Goal: Information Seeking & Learning: Find contact information

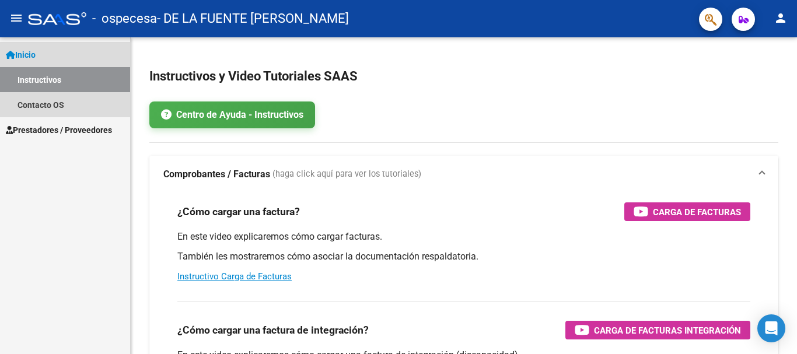
click at [29, 49] on span "Inicio" at bounding box center [21, 54] width 30 height 13
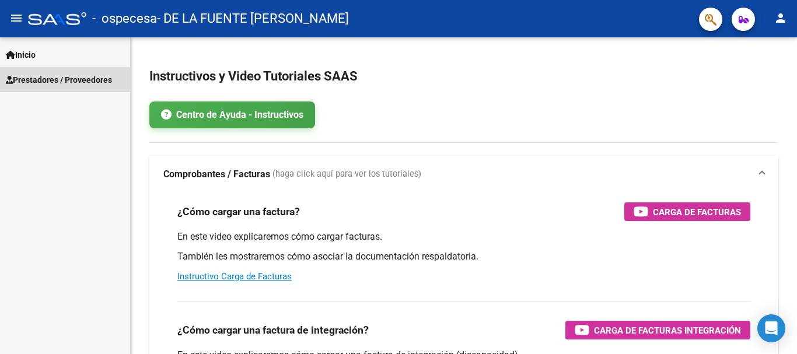
click at [34, 74] on span "Prestadores / Proveedores" at bounding box center [59, 80] width 106 height 13
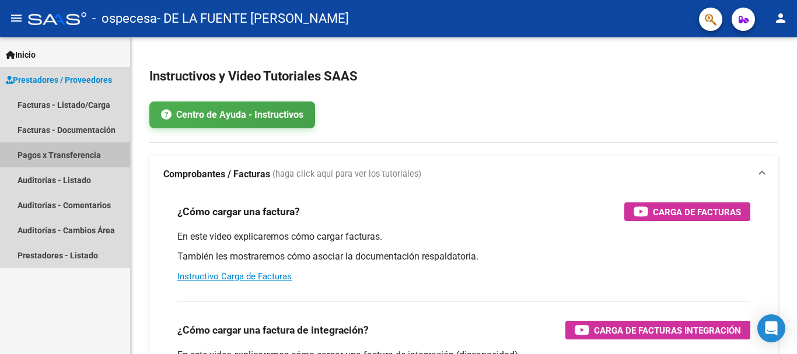
click at [47, 152] on link "Pagos x Transferencia" at bounding box center [65, 154] width 130 height 25
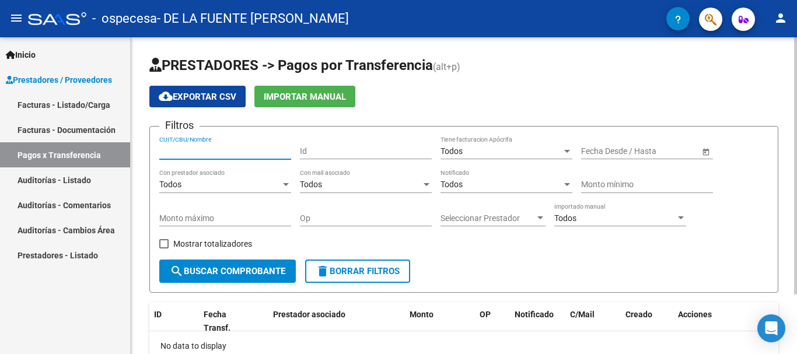
click at [194, 149] on input "CUIT/CBU/Nombre" at bounding box center [225, 151] width 132 height 10
click at [194, 149] on input "27104631644" at bounding box center [225, 151] width 132 height 10
type input "27104631644"
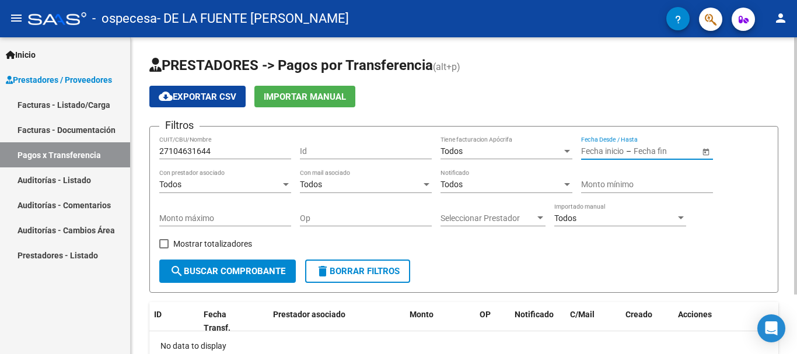
click at [623, 147] on input "text" at bounding box center [602, 151] width 43 height 10
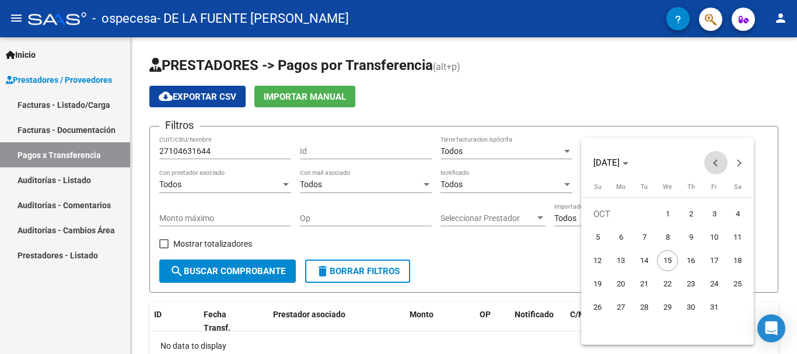
click at [715, 159] on span "Previous month" at bounding box center [715, 162] width 23 height 23
click at [619, 323] on span "30" at bounding box center [620, 330] width 21 height 21
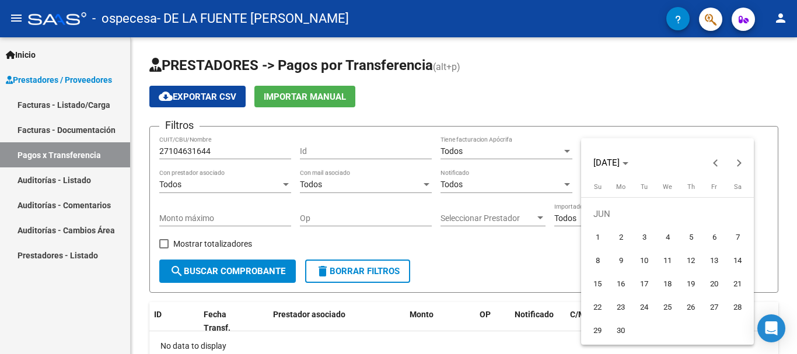
type input "[DATE]"
click at [793, 254] on div at bounding box center [398, 177] width 797 height 354
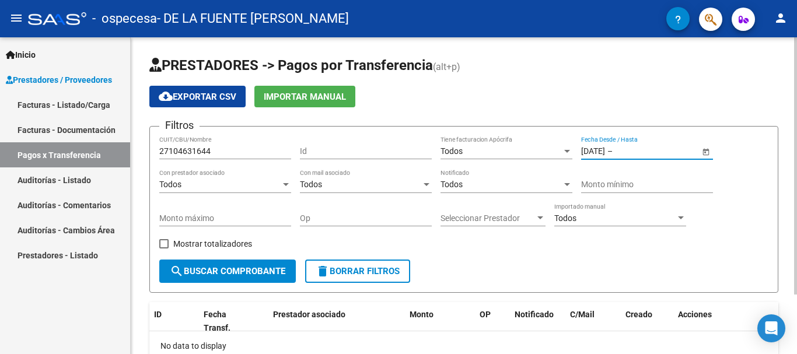
click at [667, 148] on input "text" at bounding box center [643, 151] width 57 height 10
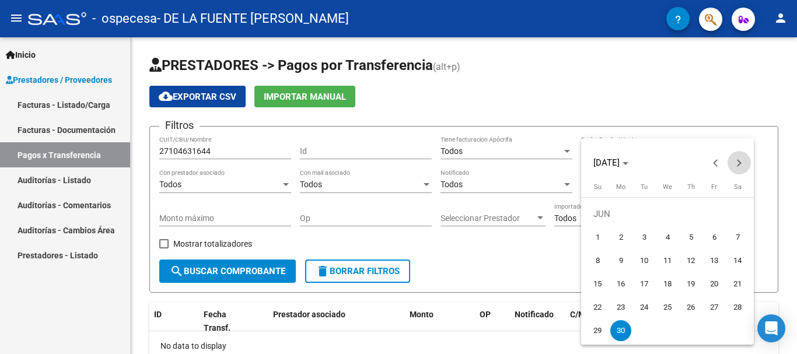
click at [736, 160] on button "Next month" at bounding box center [738, 162] width 23 height 23
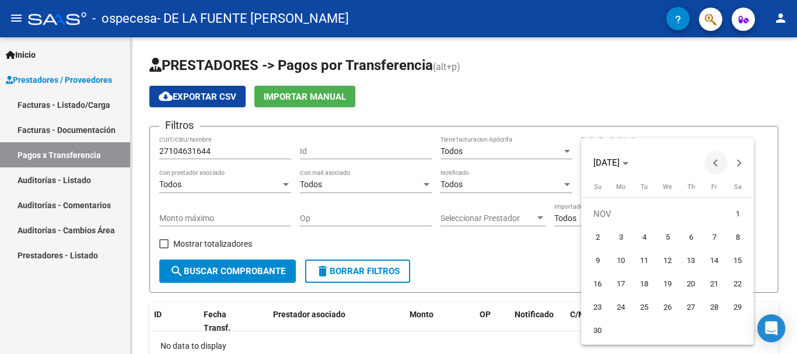
click at [716, 163] on button "Previous month" at bounding box center [715, 162] width 23 height 23
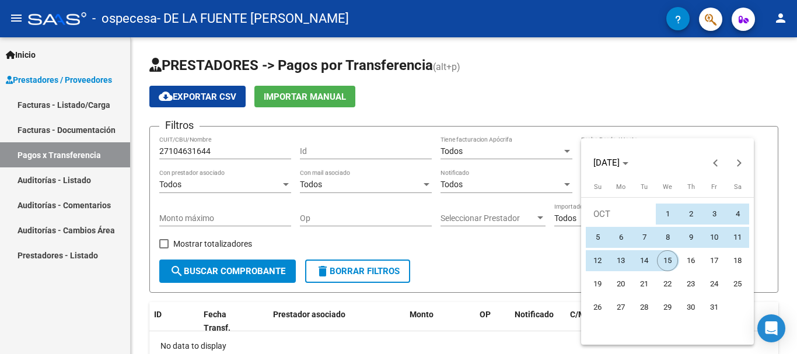
click at [664, 254] on span "15" at bounding box center [667, 260] width 21 height 21
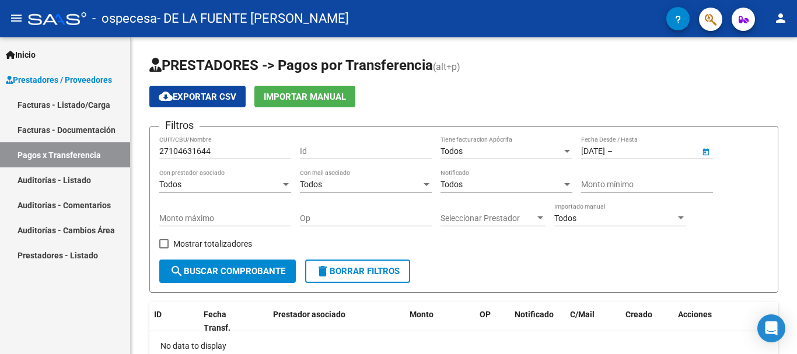
type input "[DATE]"
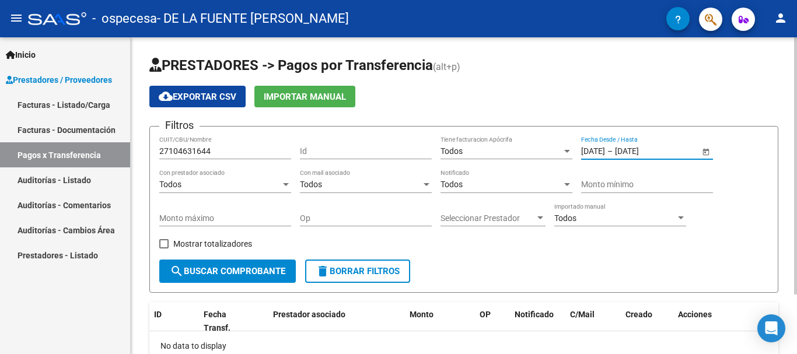
click at [201, 267] on span "search Buscar Comprobante" at bounding box center [228, 271] width 116 height 11
click at [792, 349] on div "PRESTADORES -> Pagos por Transferencia (alt+p) cloud_download Exportar CSV Impo…" at bounding box center [464, 232] width 666 height 390
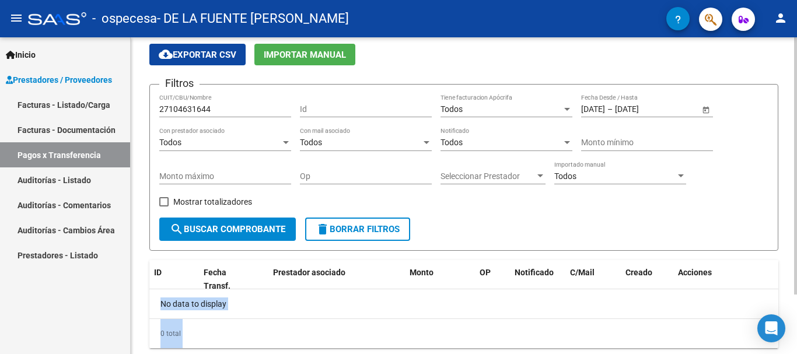
click at [792, 349] on div "PRESTADORES -> Pagos por Transferencia (alt+p) cloud_download Exportar CSV Impo…" at bounding box center [464, 190] width 666 height 390
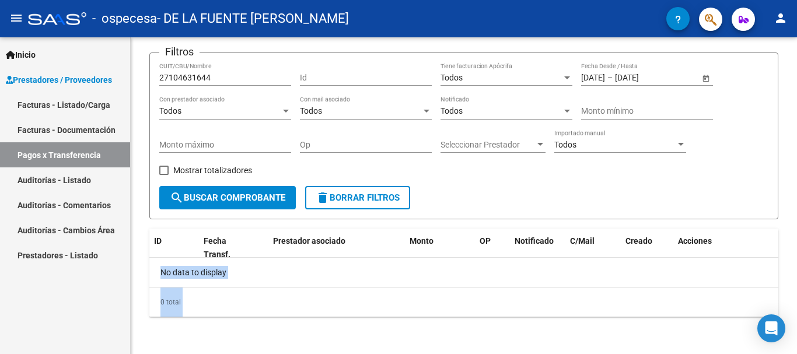
click at [78, 123] on link "Facturas - Documentación" at bounding box center [65, 129] width 130 height 25
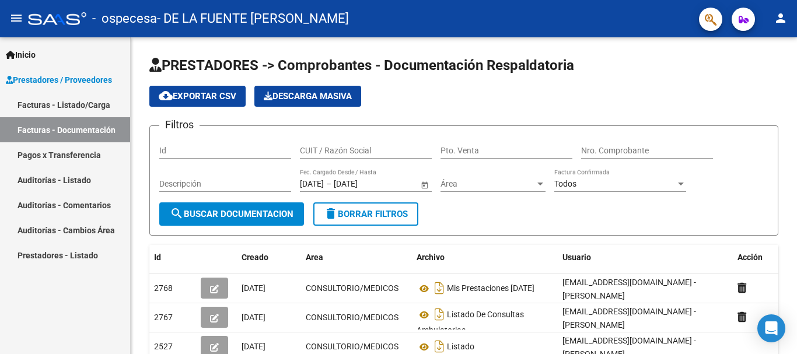
click at [28, 316] on div "Inicio Instructivos Contacto OS Prestadores / Proveedores Facturas - Listado/Ca…" at bounding box center [65, 195] width 130 height 317
click at [793, 350] on div "PRESTADORES -> Comprobantes - Documentación Respaldatoria cloud_download Export…" at bounding box center [464, 278] width 666 height 482
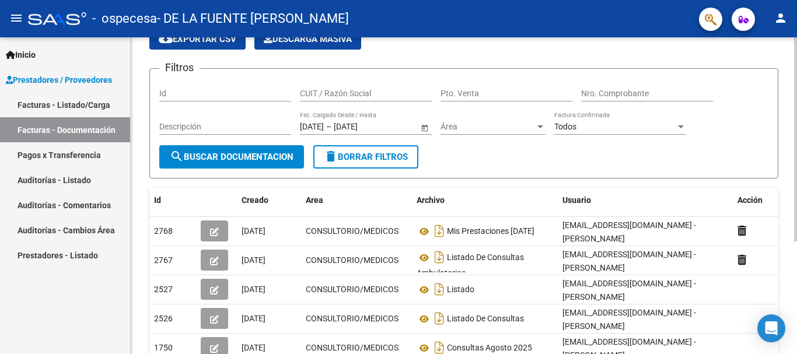
click at [793, 350] on div "PRESTADORES -> Comprobantes - Documentación Respaldatoria cloud_download Export…" at bounding box center [464, 221] width 666 height 482
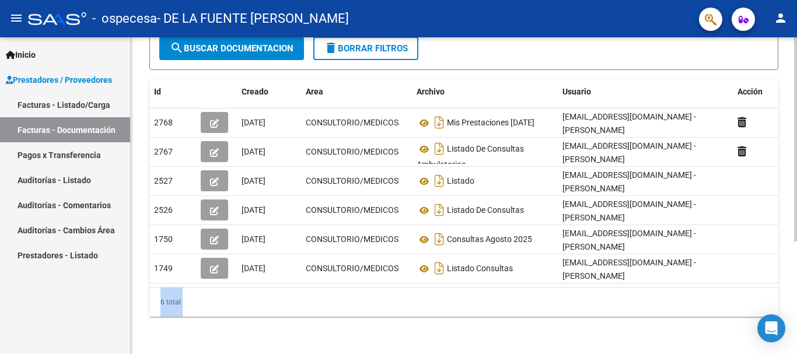
click at [793, 350] on div "PRESTADORES -> Comprobantes - Documentación Respaldatoria cloud_download Export…" at bounding box center [464, 113] width 666 height 482
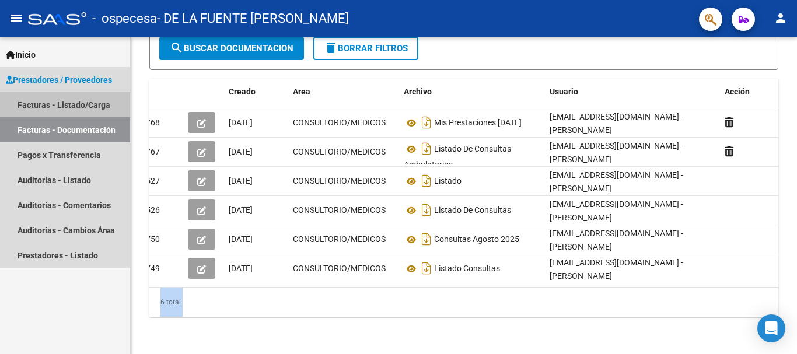
click at [77, 100] on link "Facturas - Listado/Carga" at bounding box center [65, 104] width 130 height 25
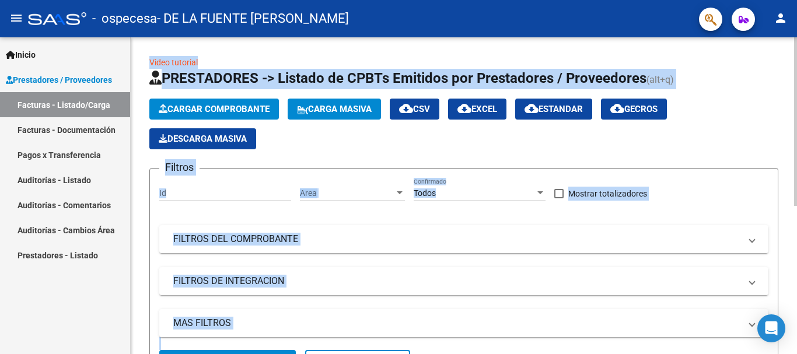
click at [775, 117] on div "Cargar Comprobante Carga Masiva cloud_download CSV cloud_download EXCEL cloud_d…" at bounding box center [463, 124] width 629 height 51
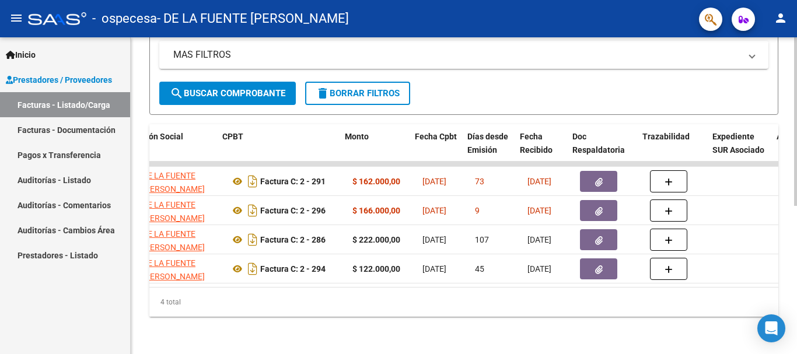
scroll to position [0, 349]
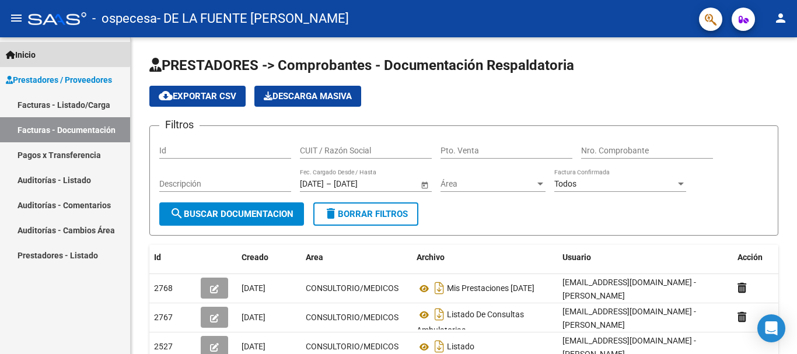
click at [29, 51] on span "Inicio" at bounding box center [21, 54] width 30 height 13
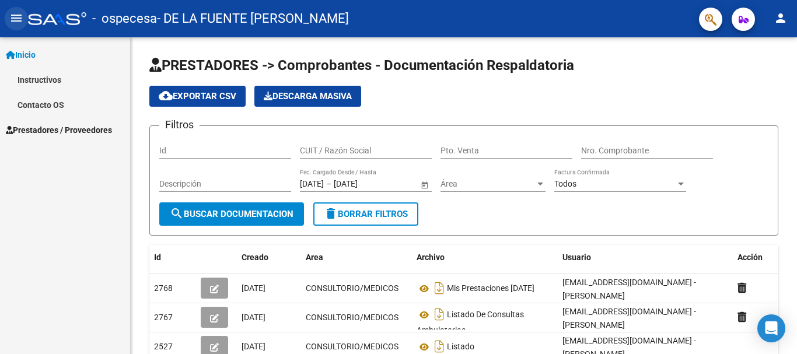
click at [15, 15] on mat-icon "menu" at bounding box center [16, 18] width 14 height 14
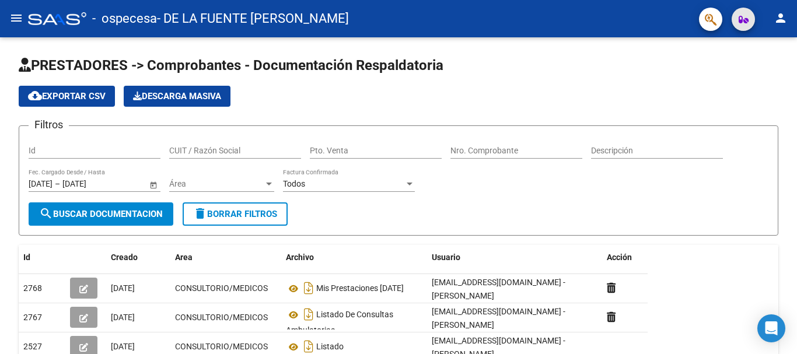
click at [741, 20] on icon "button" at bounding box center [744, 19] width 10 height 9
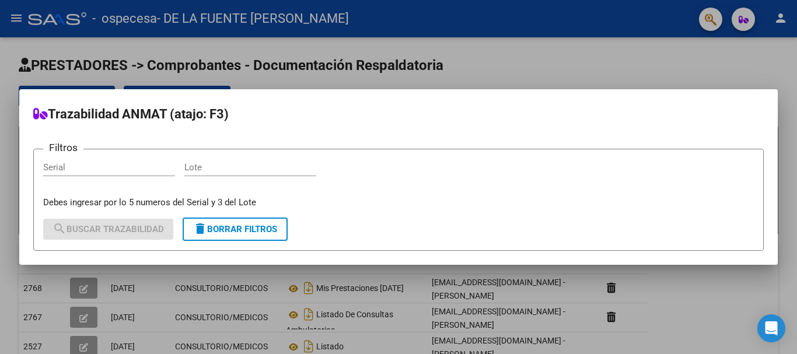
click at [697, 38] on div at bounding box center [398, 177] width 797 height 354
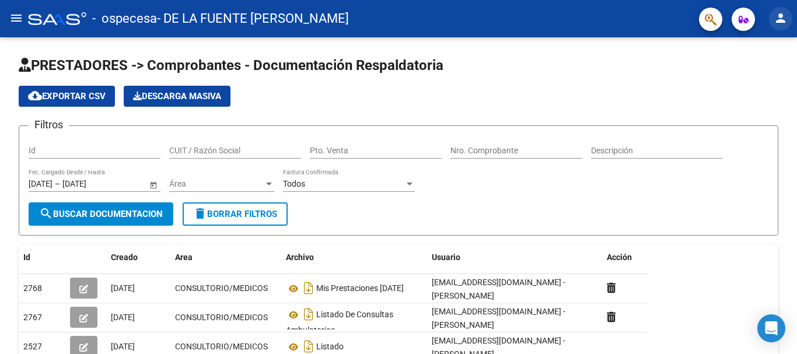
click at [778, 19] on mat-icon "person" at bounding box center [781, 18] width 14 height 14
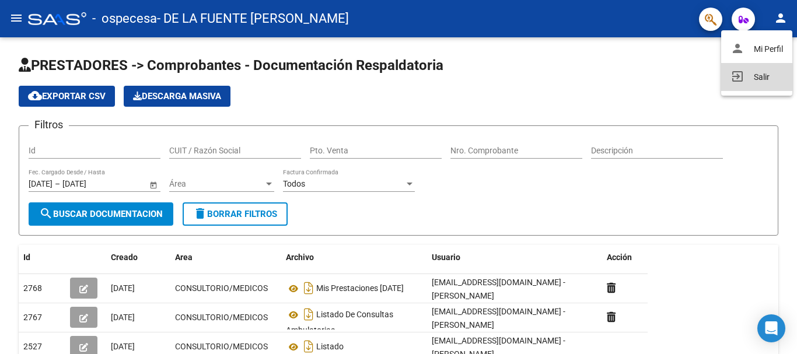
click at [762, 73] on button "exit_to_app Salir" at bounding box center [756, 77] width 71 height 28
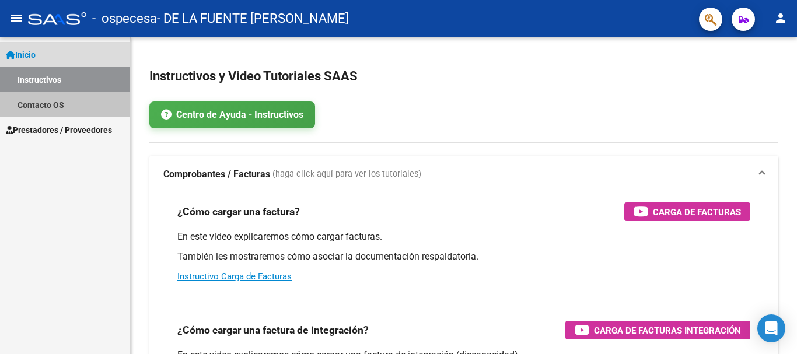
click at [46, 99] on link "Contacto OS" at bounding box center [65, 104] width 130 height 25
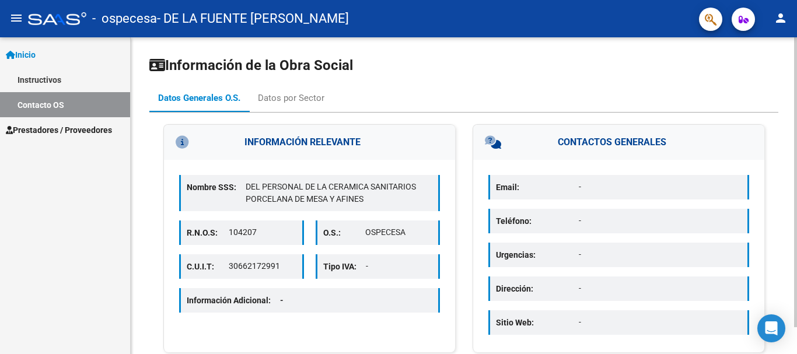
scroll to position [29, 0]
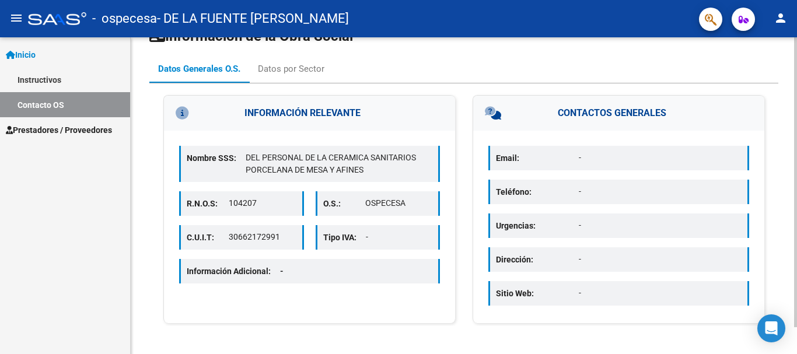
click at [795, 338] on div at bounding box center [795, 195] width 3 height 317
click at [795, 338] on div at bounding box center [795, 209] width 3 height 290
click at [275, 63] on div "Datos por Sector" at bounding box center [291, 68] width 67 height 13
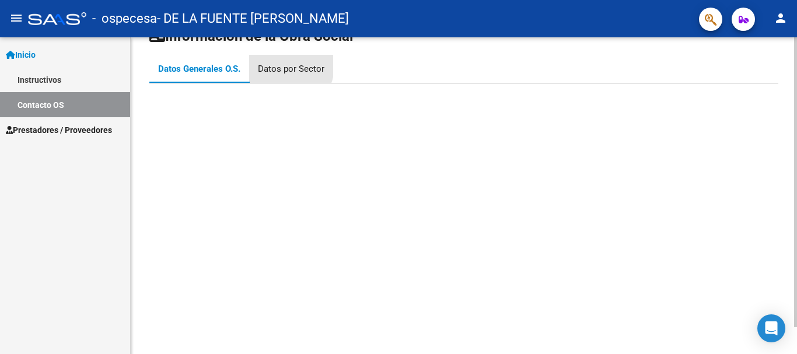
scroll to position [0, 0]
